Goal: Obtain resource: Download file/media

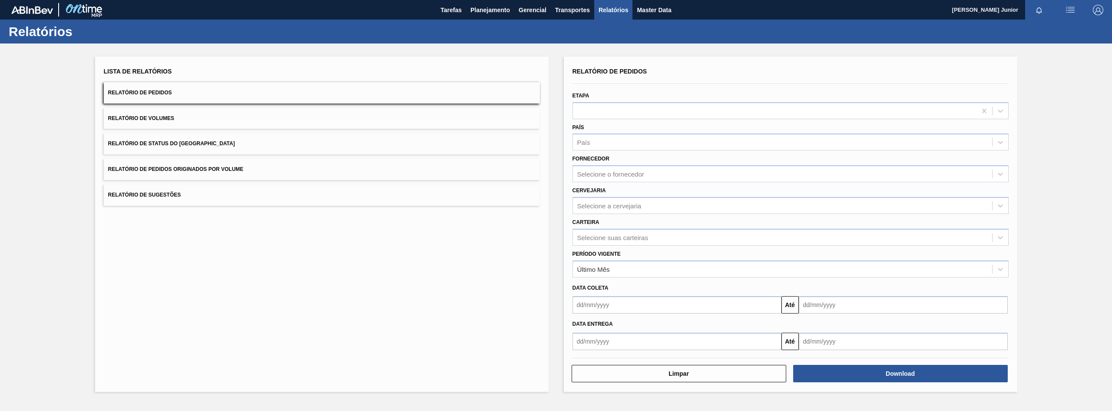
click at [232, 166] on span "Relatório de Pedidos Originados por Volume" at bounding box center [176, 169] width 136 height 6
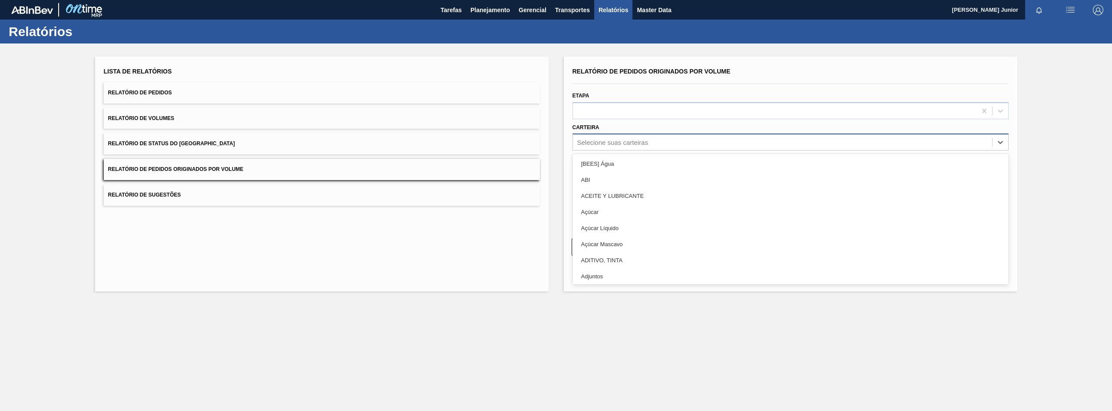
click at [601, 145] on div "Selecione suas carteiras" at bounding box center [612, 142] width 71 height 7
type input "gar"
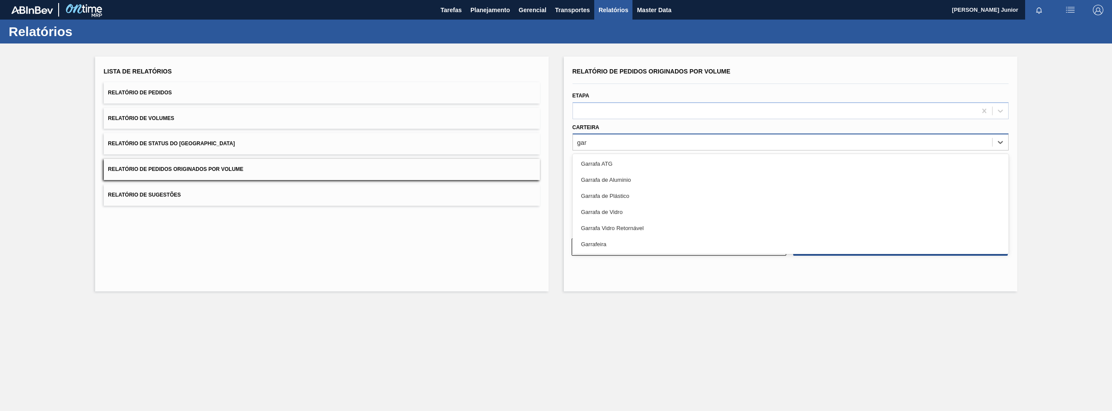
click at [624, 212] on div "Garrafa de Vidro" at bounding box center [791, 212] width 436 height 16
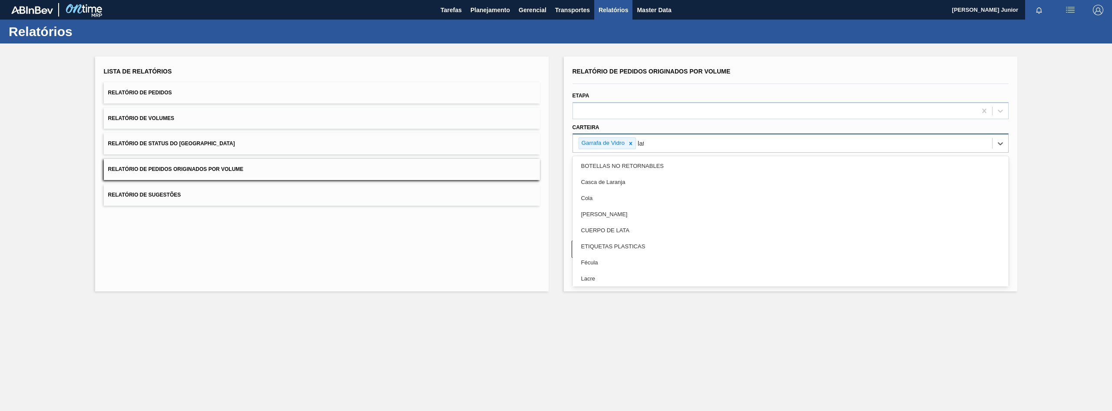
type input "lata"
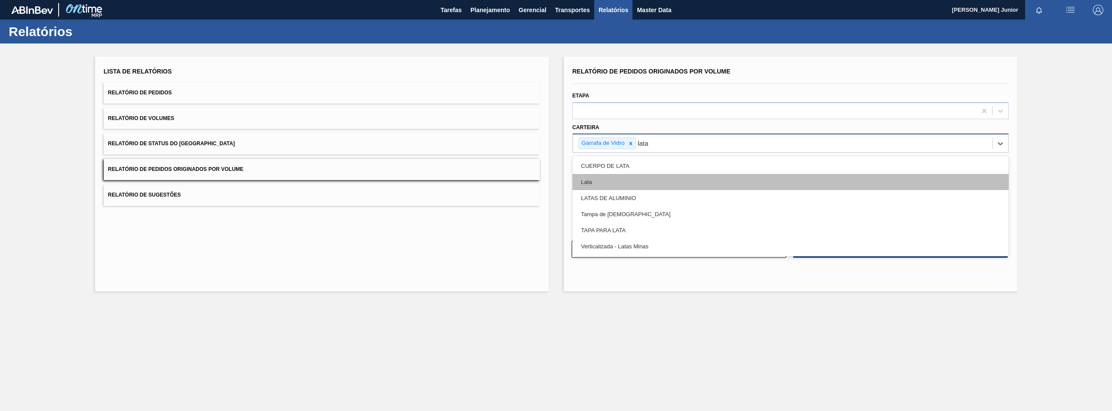
click at [621, 177] on div "Lata" at bounding box center [791, 182] width 436 height 16
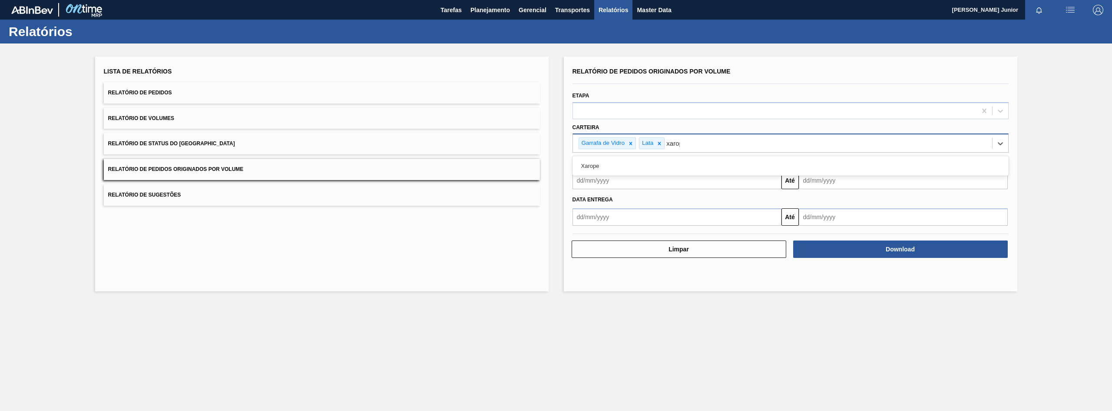
type input "xarope"
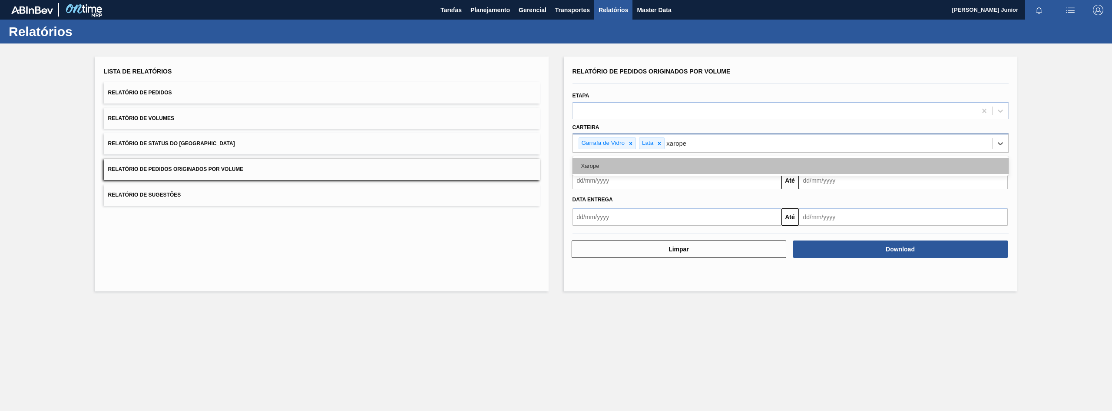
click at [617, 167] on div "Xarope" at bounding box center [791, 166] width 436 height 16
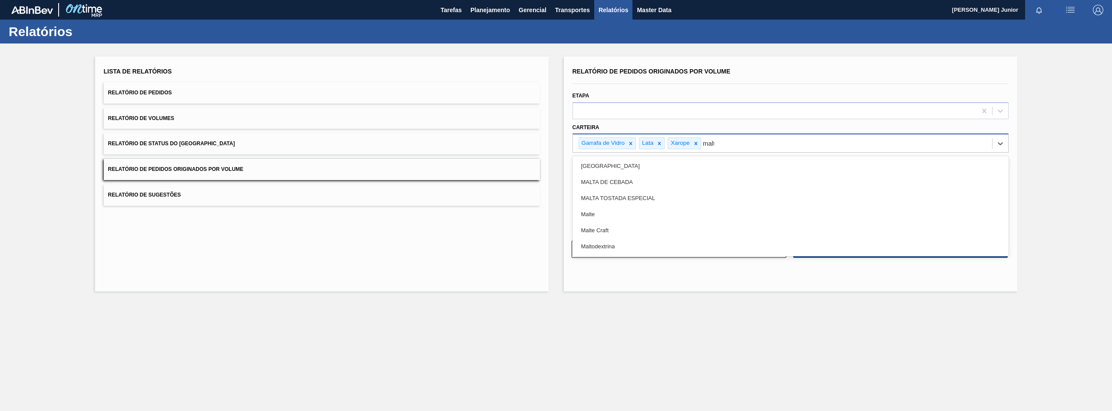
type input "malte"
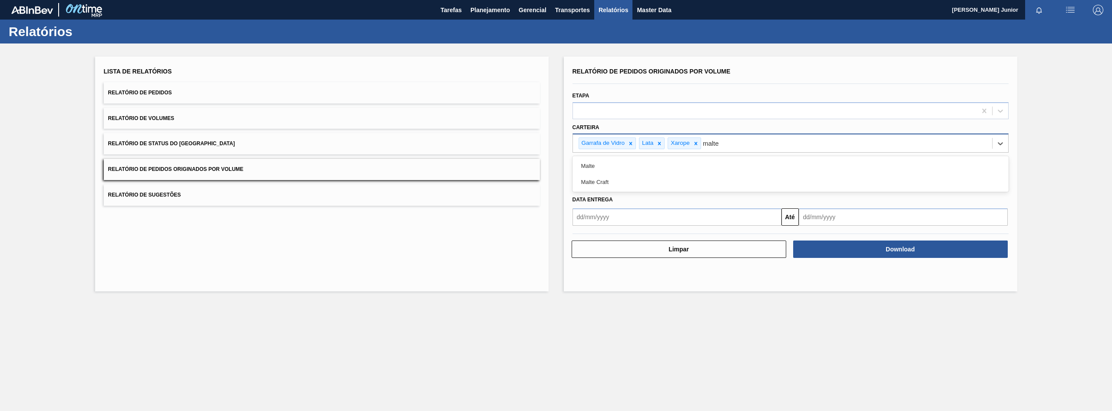
click at [617, 167] on div "Malte" at bounding box center [791, 166] width 436 height 16
type input "prefor"
click at [619, 167] on div "Preforma" at bounding box center [791, 166] width 436 height 16
type input "a"
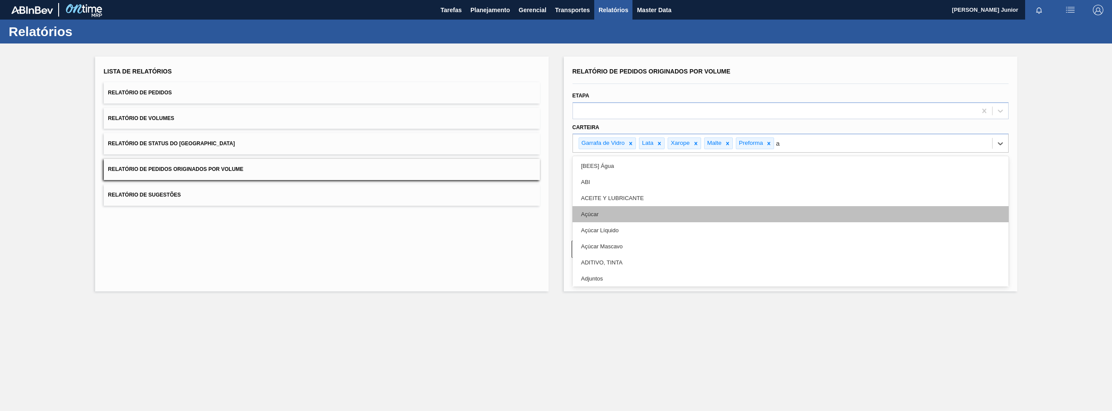
click at [651, 212] on div "Açúcar" at bounding box center [791, 214] width 436 height 16
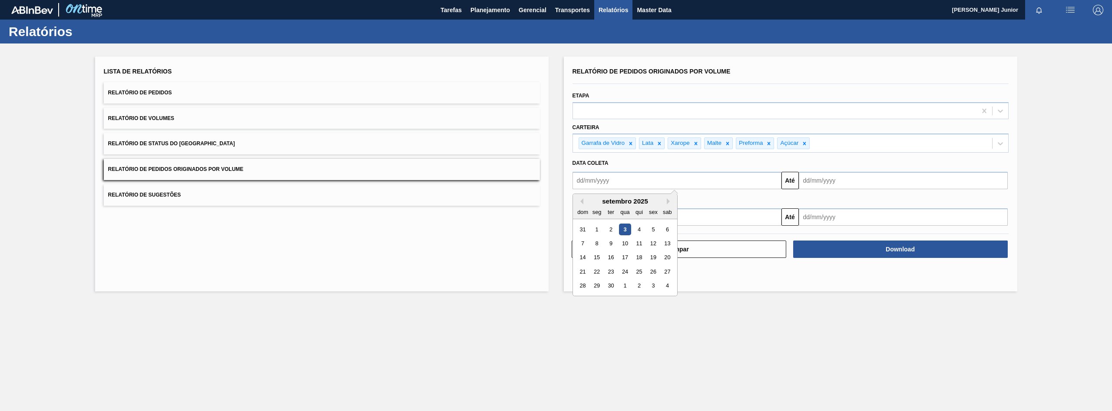
click at [650, 178] on input "text" at bounding box center [677, 180] width 209 height 17
click at [581, 202] on button "Previous Month" at bounding box center [580, 201] width 6 height 6
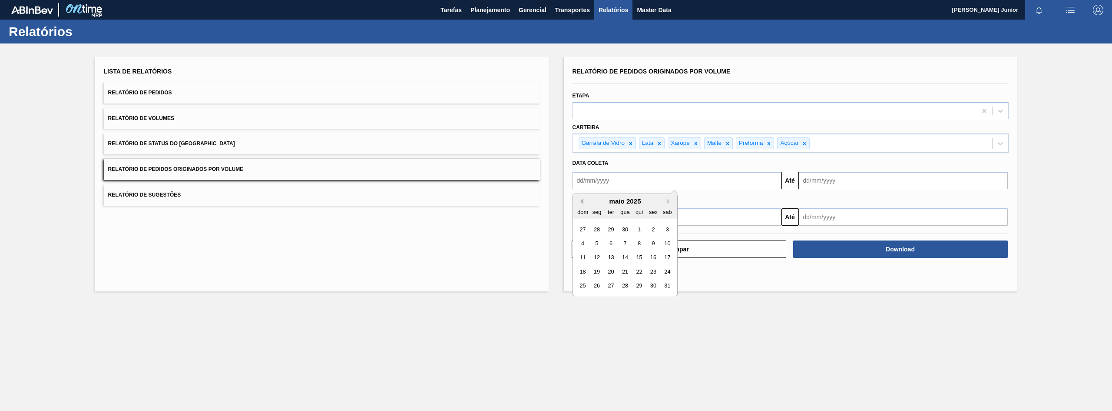
click at [582, 202] on button "Previous Month" at bounding box center [580, 201] width 6 height 6
click at [624, 228] on div "1" at bounding box center [625, 229] width 12 height 12
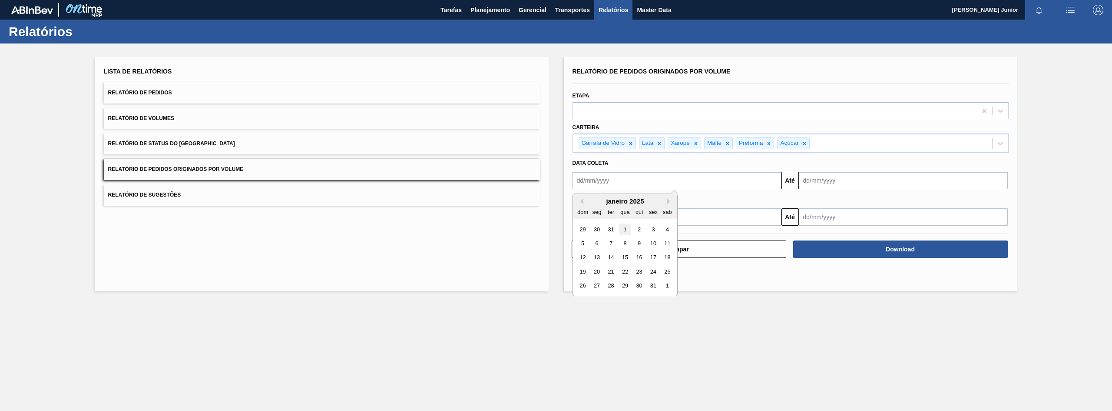
type input "[DATE]"
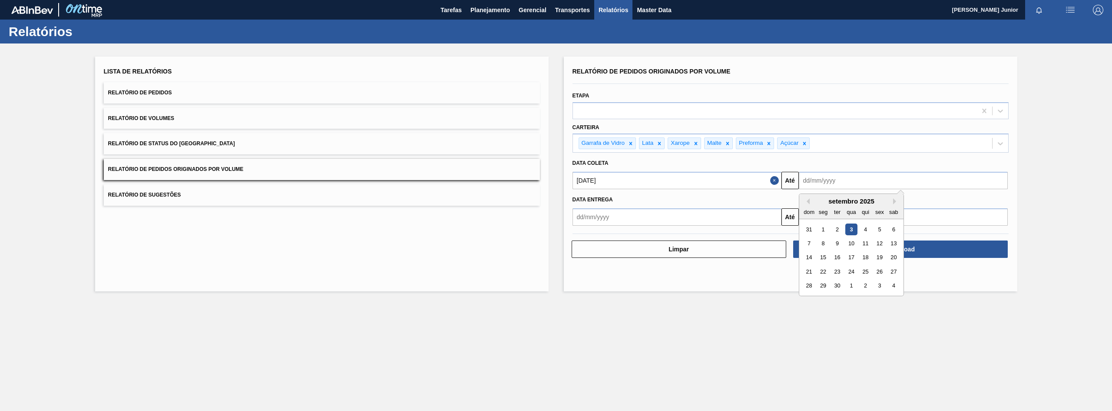
click at [830, 180] on input "text" at bounding box center [903, 180] width 209 height 17
click at [836, 231] on div "2" at bounding box center [837, 229] width 12 height 12
type input "[DATE]"
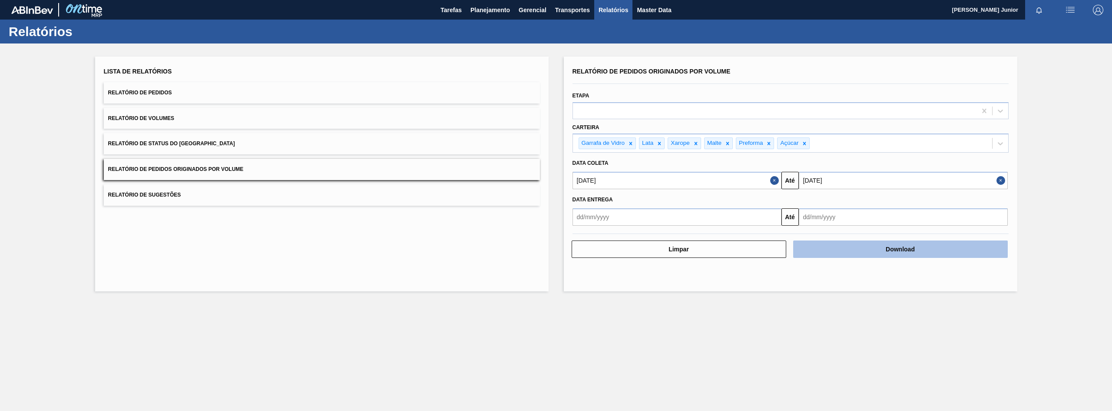
click at [867, 250] on button "Download" at bounding box center [900, 248] width 215 height 17
